Goal: Task Accomplishment & Management: Manage account settings

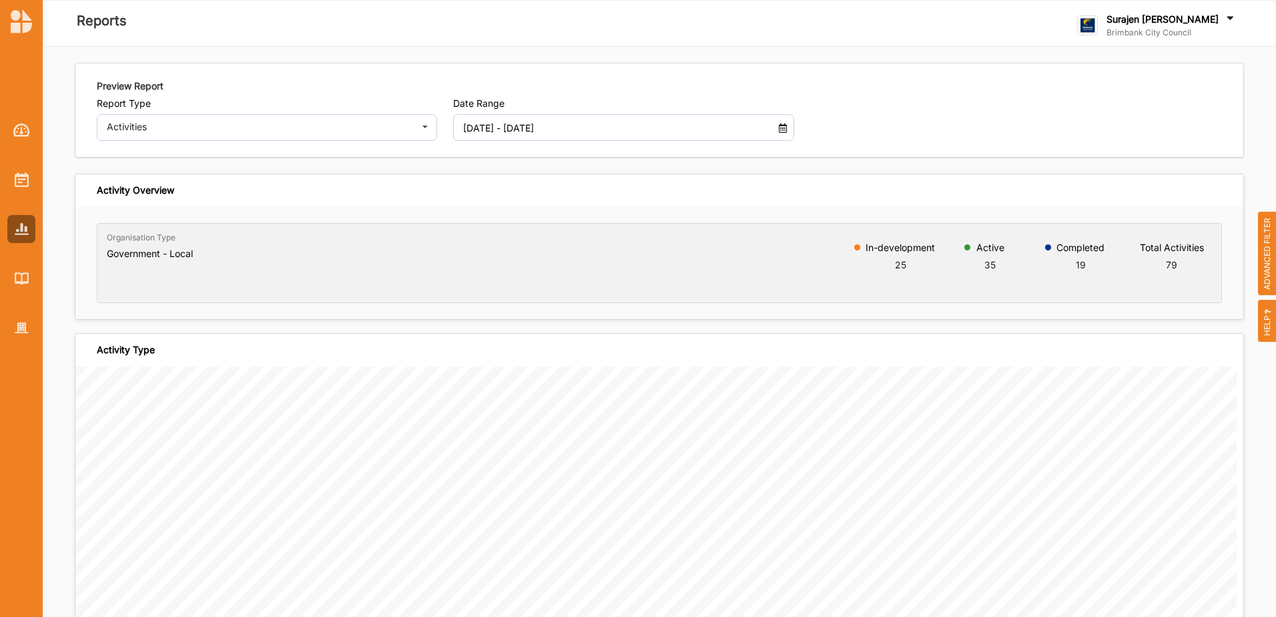
scroll to position [3069, 0]
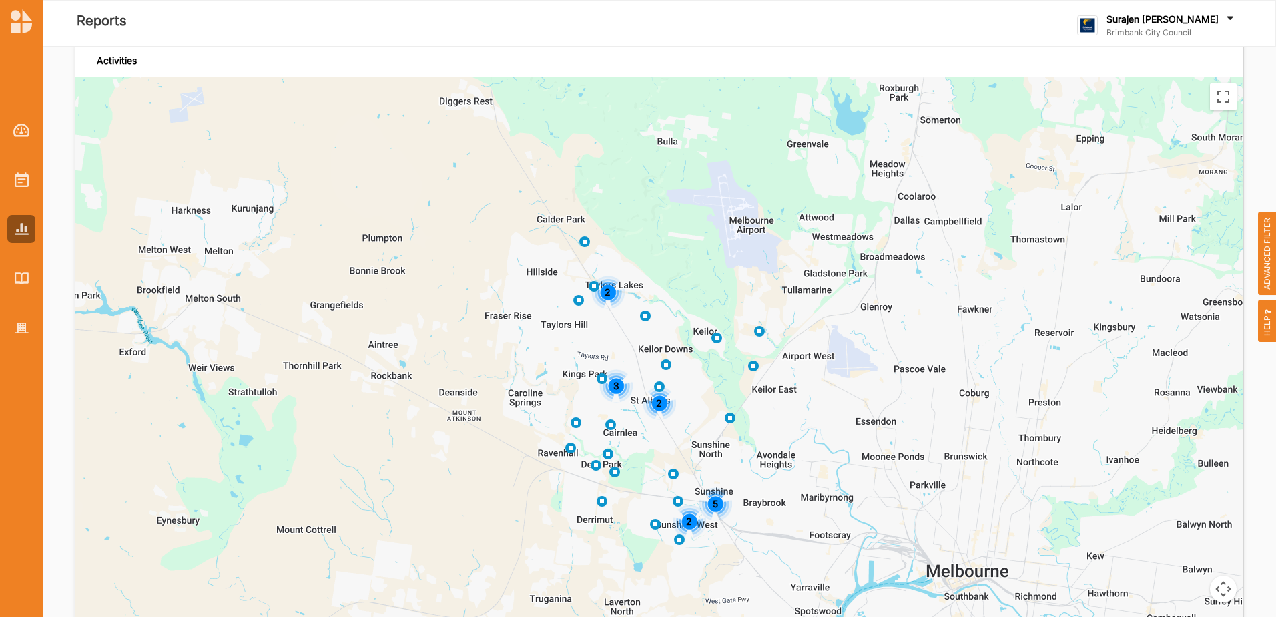
click at [1194, 27] on div "Surajen [PERSON_NAME]" at bounding box center [1171, 20] width 130 height 15
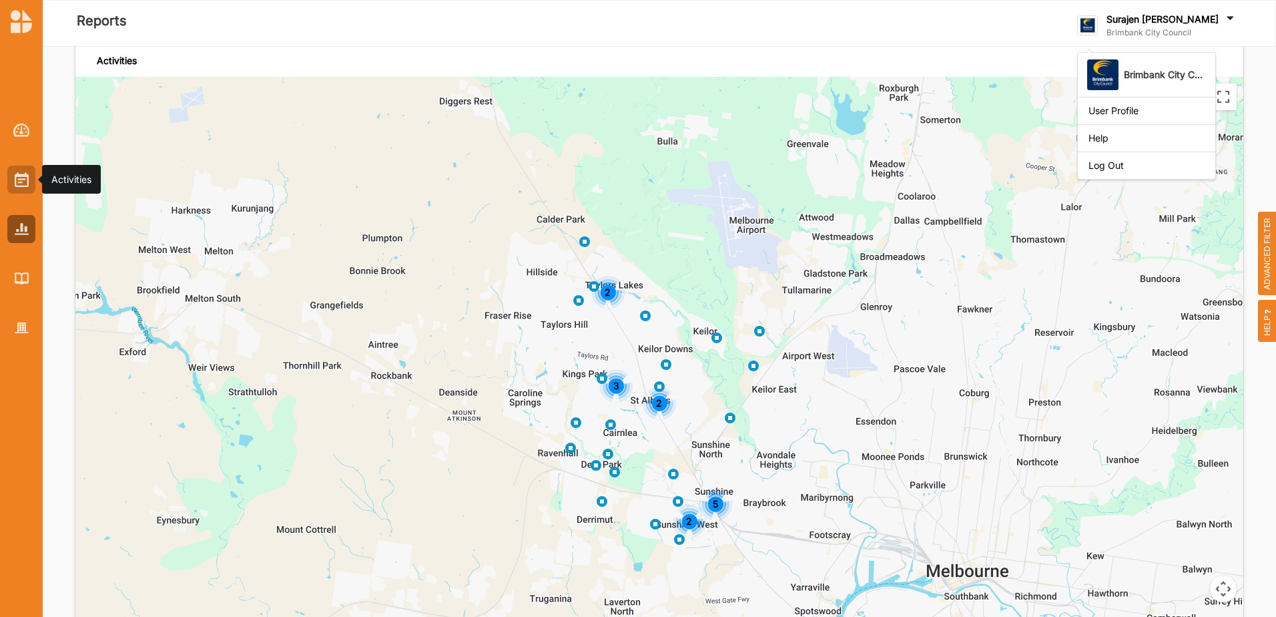
click at [29, 181] on div at bounding box center [21, 179] width 28 height 28
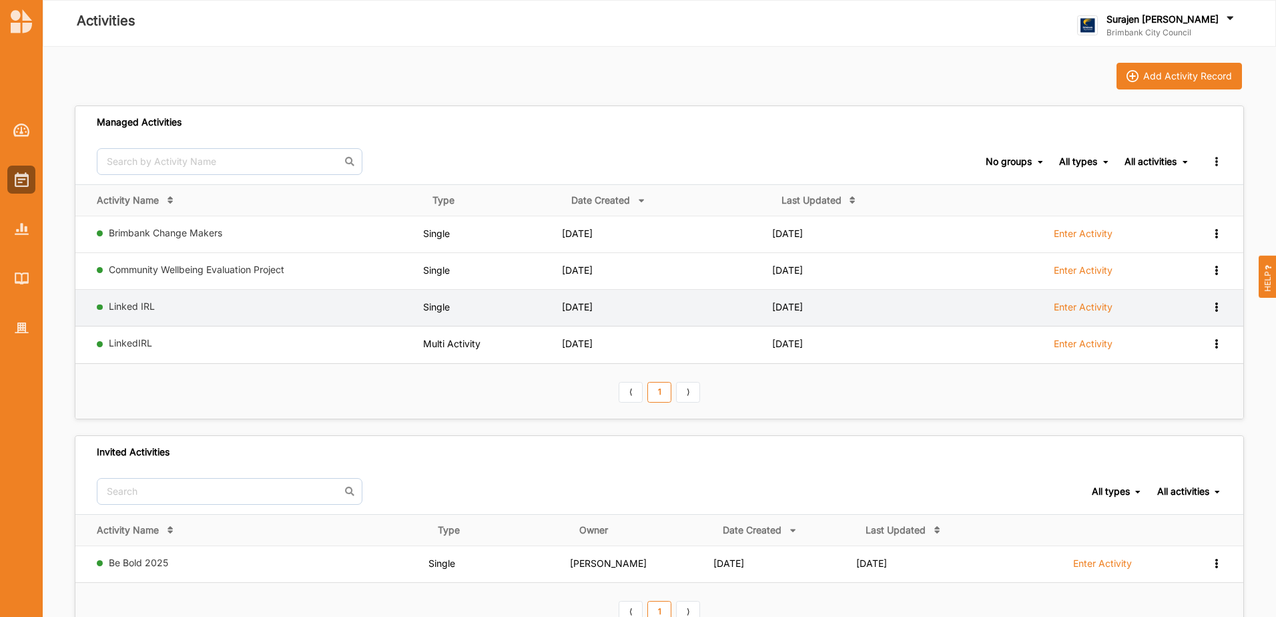
click at [1085, 303] on label "Enter Activity" at bounding box center [1083, 307] width 59 height 12
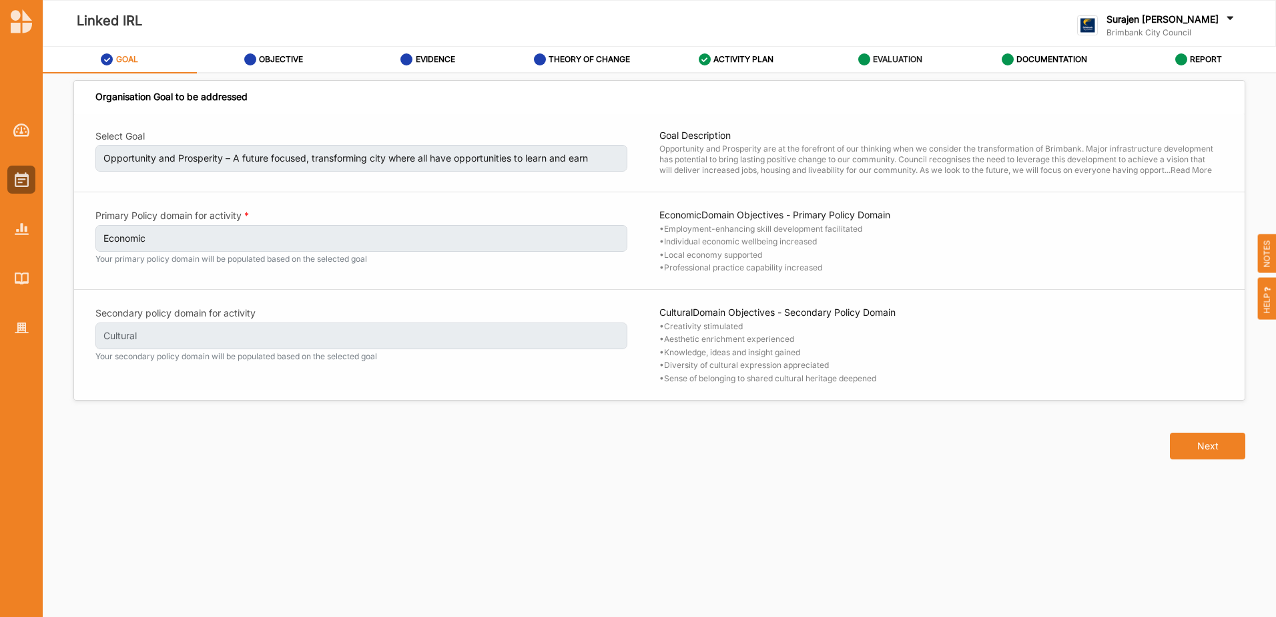
click at [896, 59] on label "EVALUATION" at bounding box center [897, 59] width 49 height 11
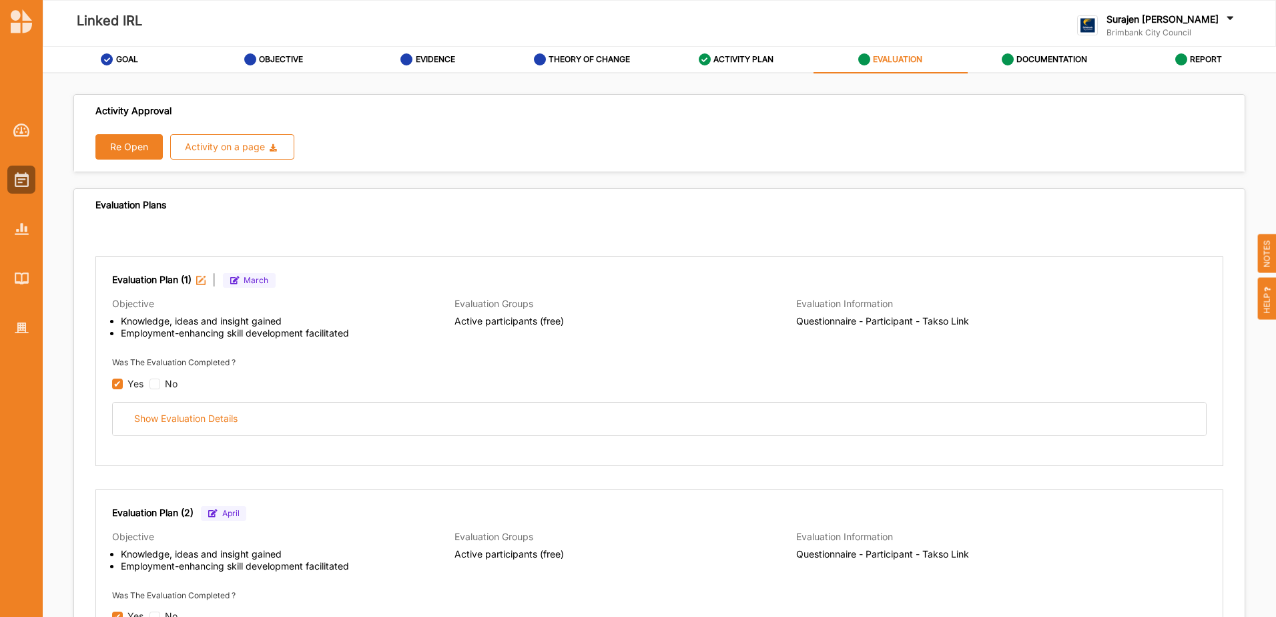
click at [133, 141] on button "Re Open" at bounding box center [128, 146] width 67 height 25
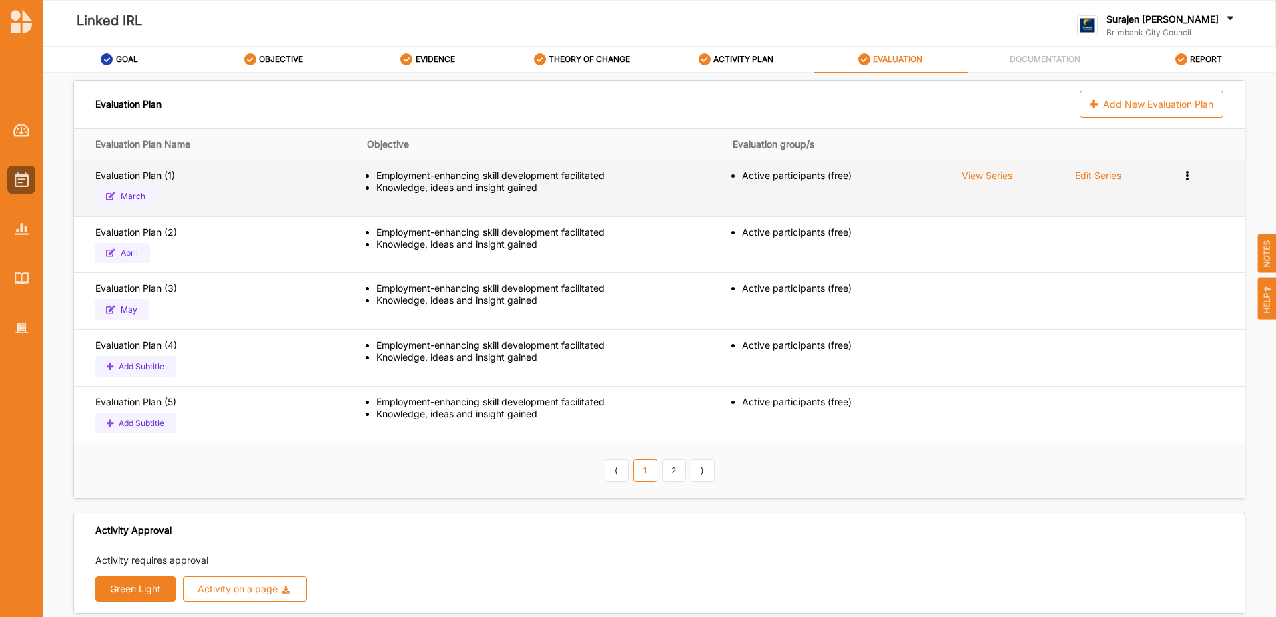
click at [1109, 178] on div "Edit Series" at bounding box center [1098, 175] width 46 height 12
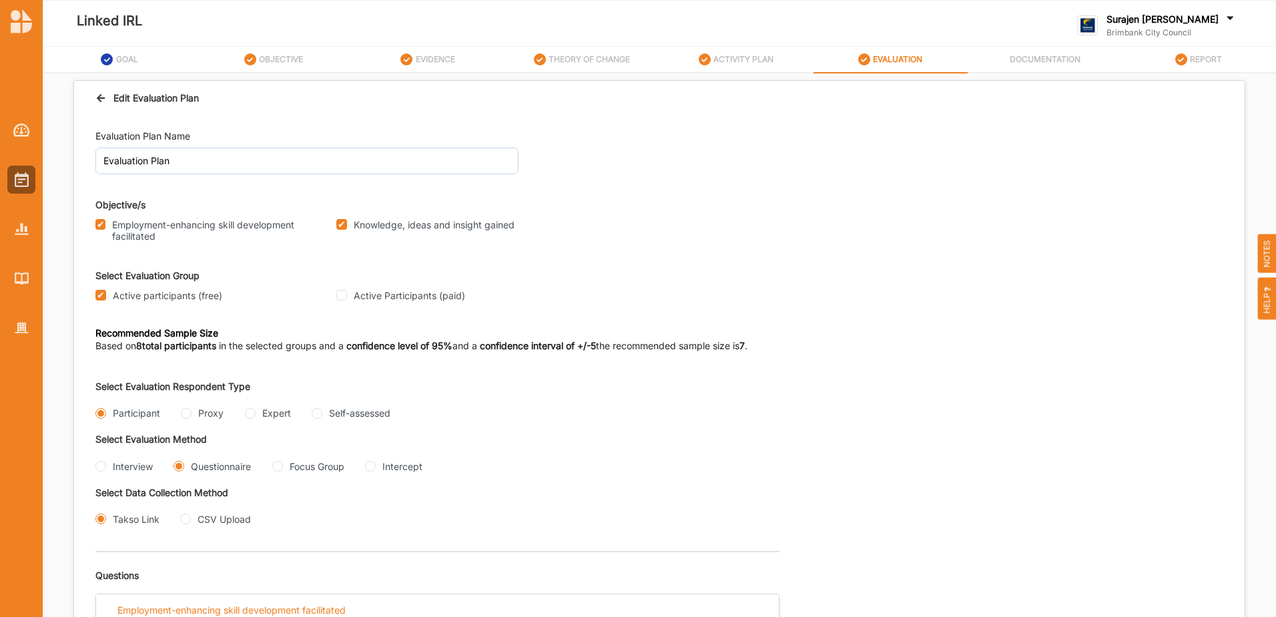
click at [113, 96] on div "Edit Evaluation Plan" at bounding box center [146, 98] width 103 height 14
click at [101, 97] on icon at bounding box center [100, 95] width 11 height 9
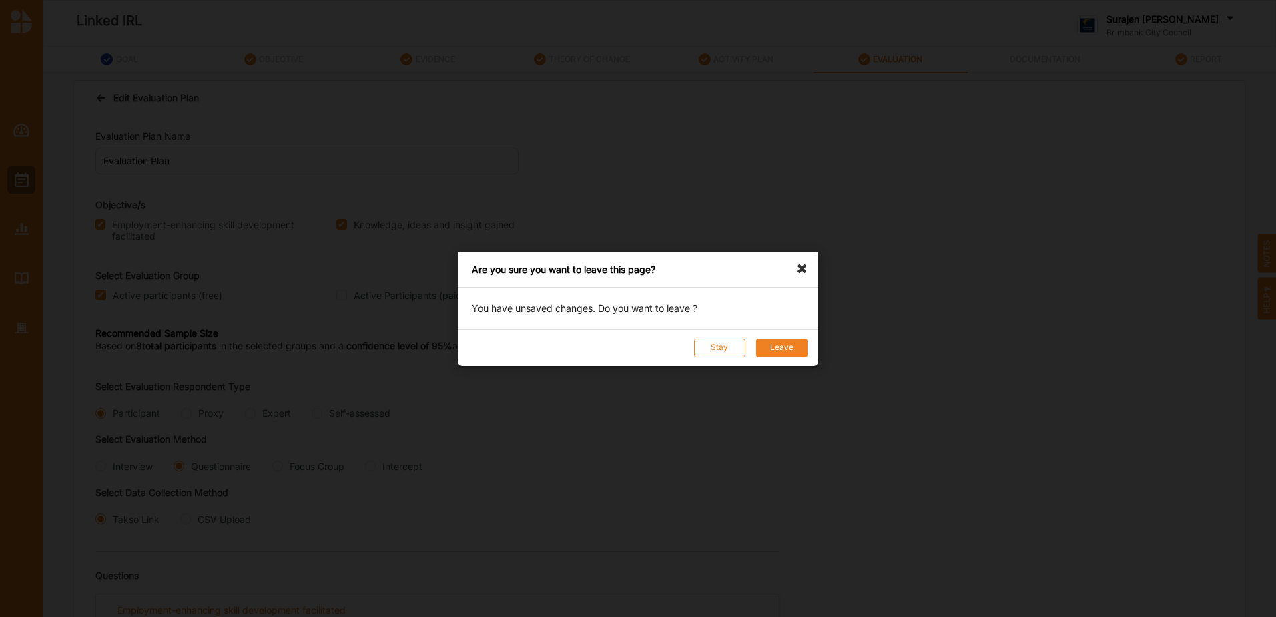
drag, startPoint x: 715, startPoint y: 348, endPoint x: 801, endPoint y: 338, distance: 86.7
click at [801, 338] on div "Stay Leave" at bounding box center [638, 346] width 360 height 37
click at [792, 343] on button "Leave" at bounding box center [781, 347] width 51 height 19
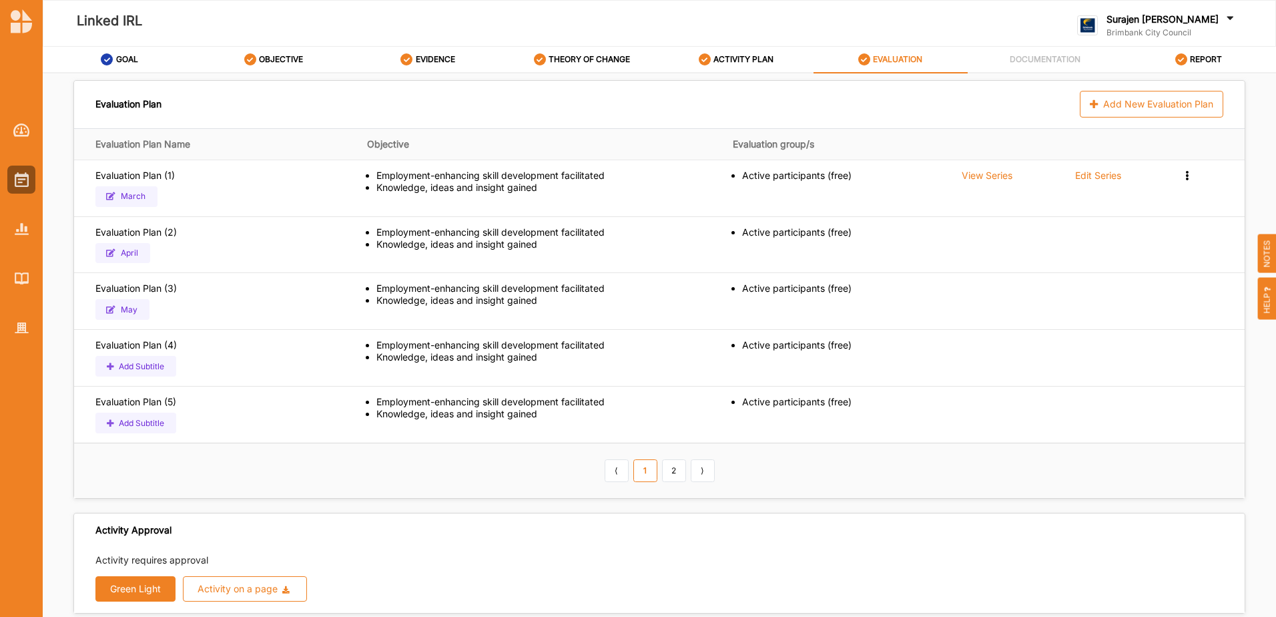
click at [125, 588] on button "Green Light" at bounding box center [135, 588] width 80 height 25
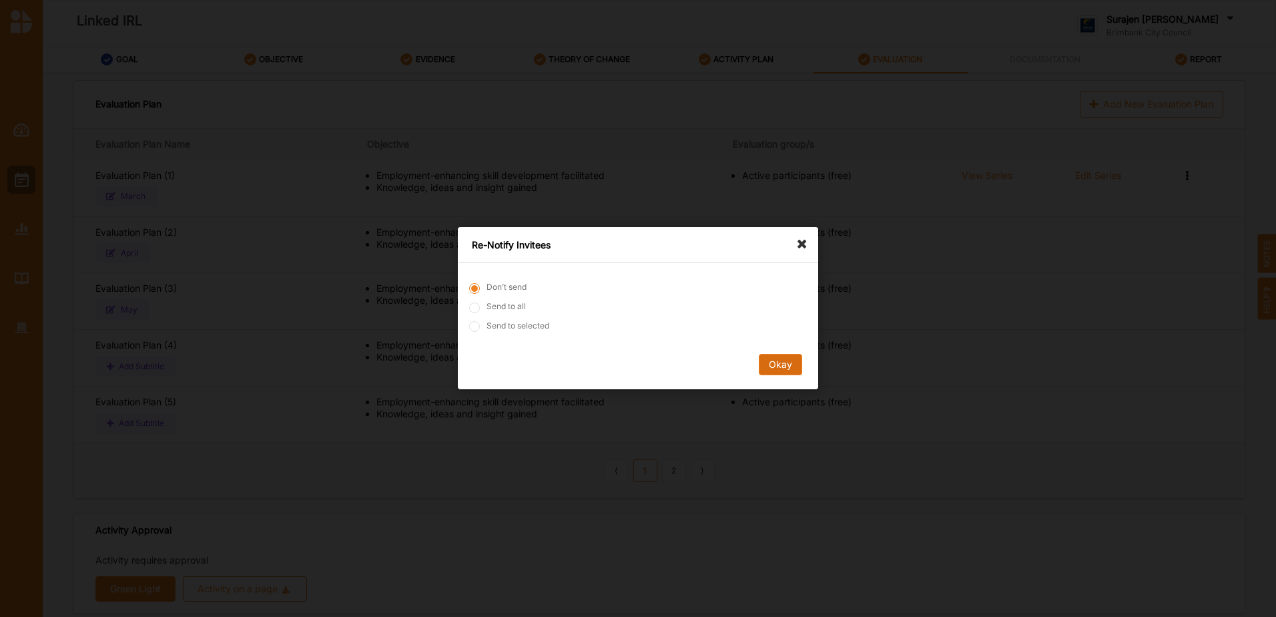
click at [783, 368] on button "Okay" at bounding box center [780, 364] width 43 height 21
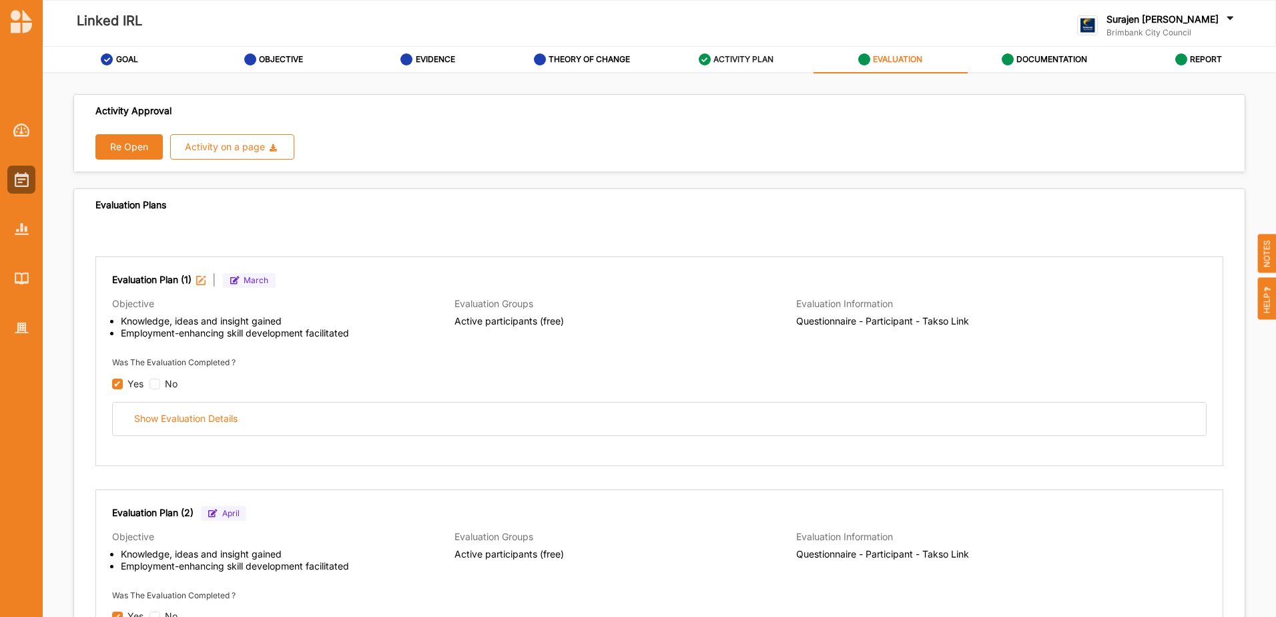
radio input "true"
click at [1201, 20] on label "Surajen [PERSON_NAME]" at bounding box center [1162, 19] width 112 height 12
click at [1171, 162] on div "Log Out" at bounding box center [1146, 165] width 116 height 12
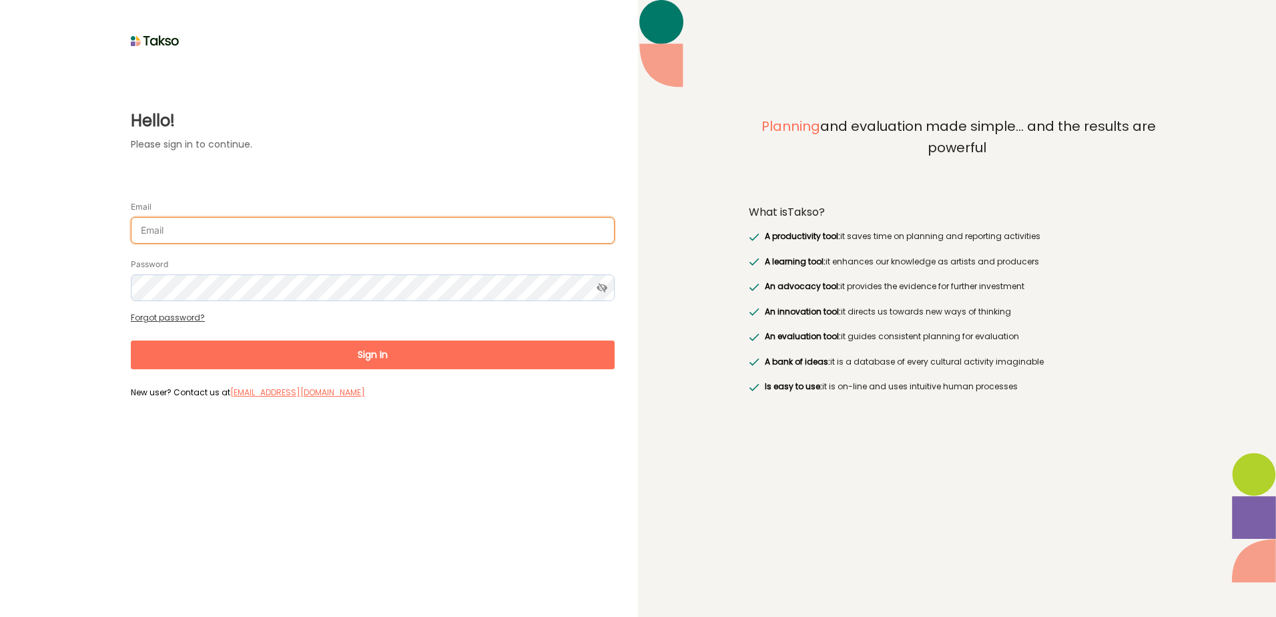
click at [278, 229] on input "Email" at bounding box center [373, 230] width 484 height 27
type input "[EMAIL_ADDRESS][PERSON_NAME][DOMAIN_NAME]"
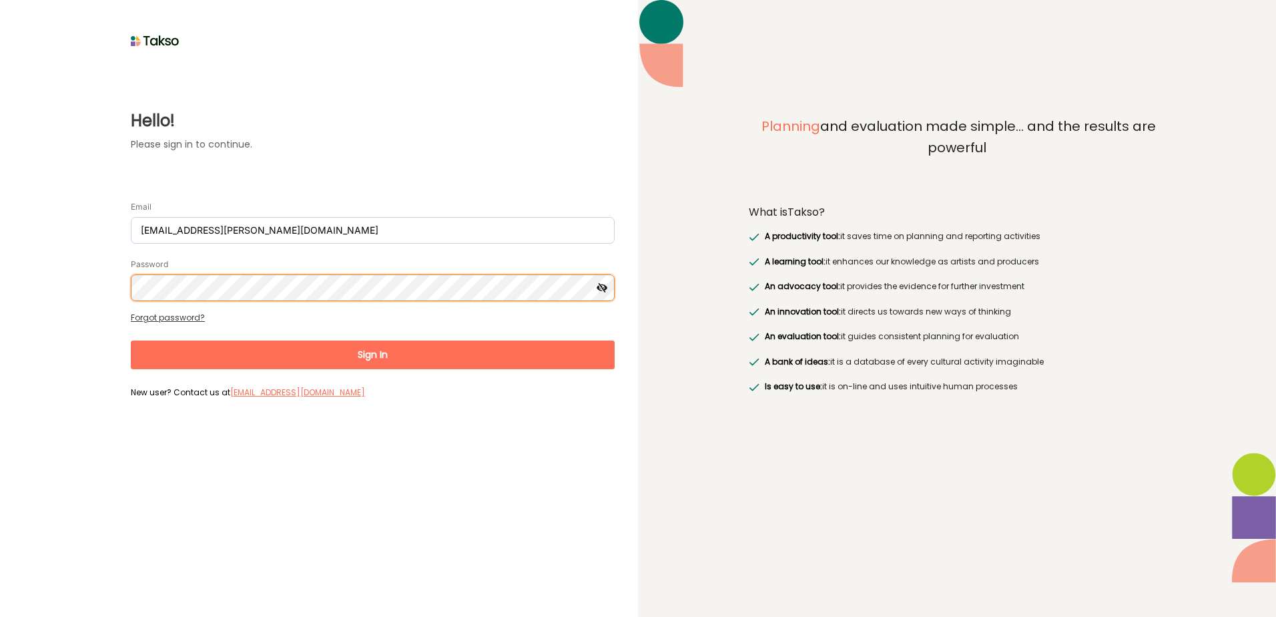
click at [131, 340] on button "Sign In" at bounding box center [373, 354] width 484 height 29
